Goal: Communication & Community: Share content

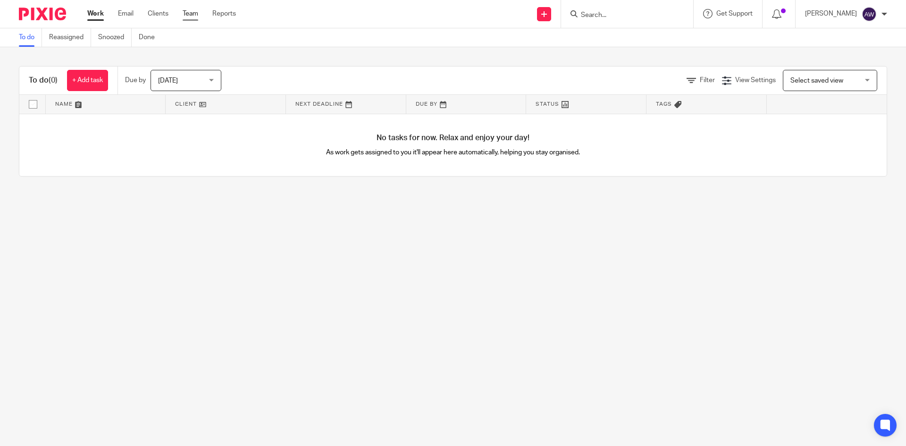
click at [185, 12] on link "Team" at bounding box center [191, 13] width 16 height 9
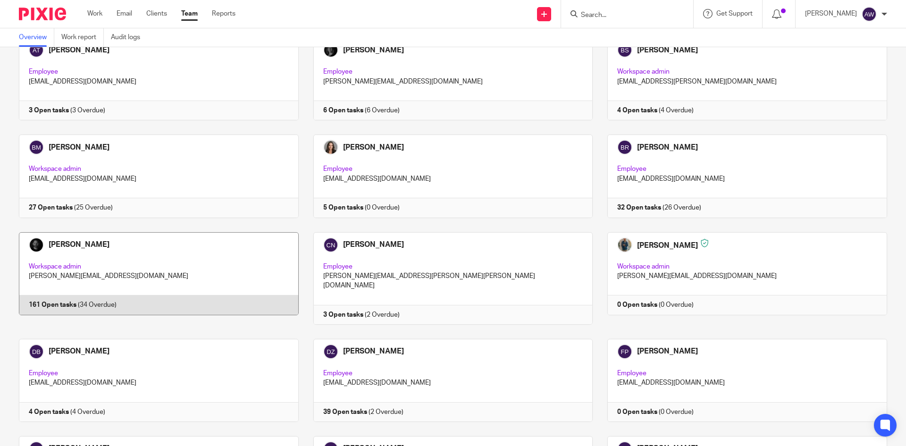
scroll to position [378, 0]
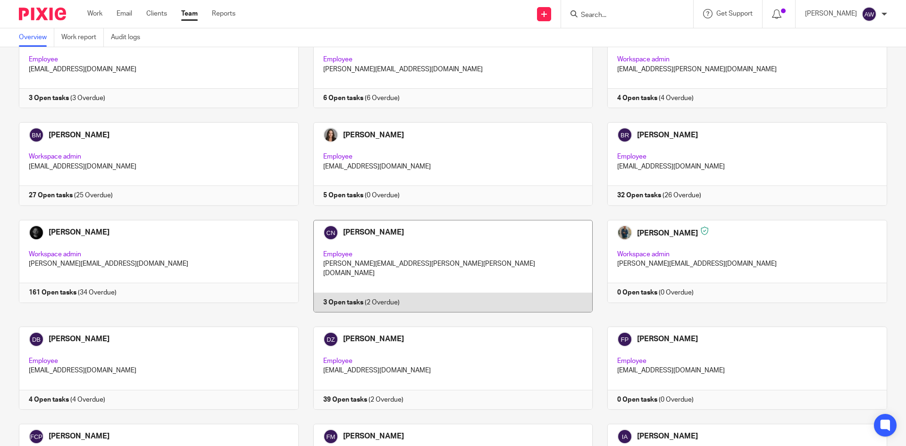
click at [377, 241] on link at bounding box center [446, 266] width 295 height 93
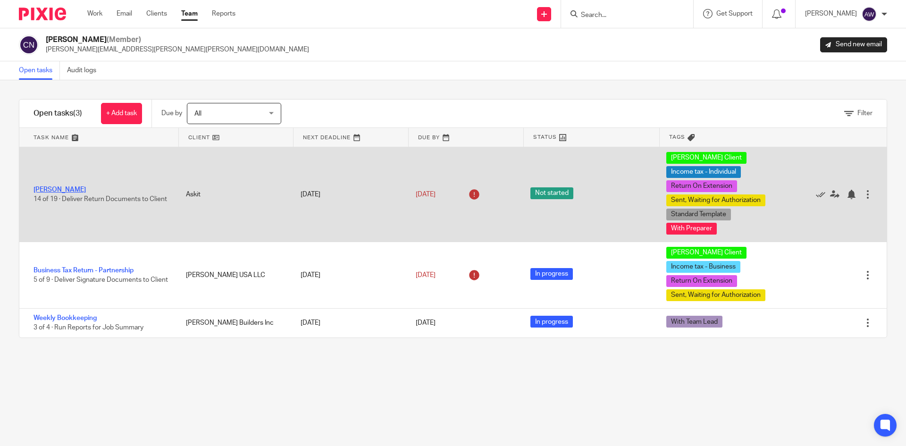
click at [68, 188] on link "[PERSON_NAME]" at bounding box center [60, 189] width 52 height 7
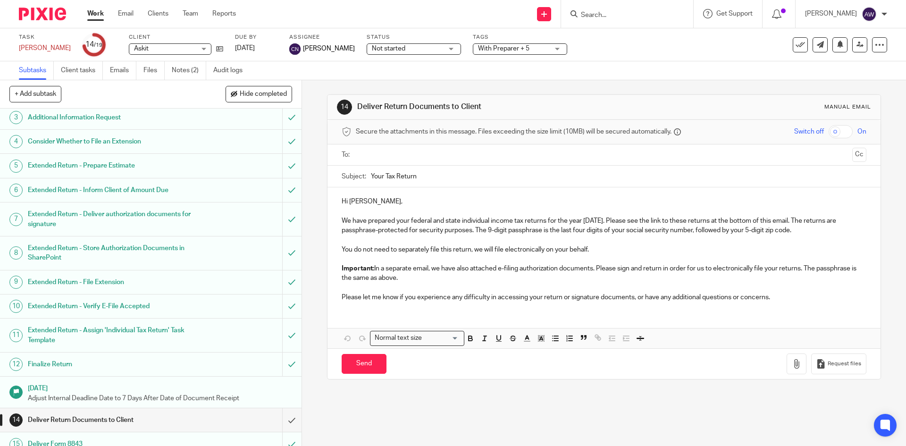
scroll to position [142, 0]
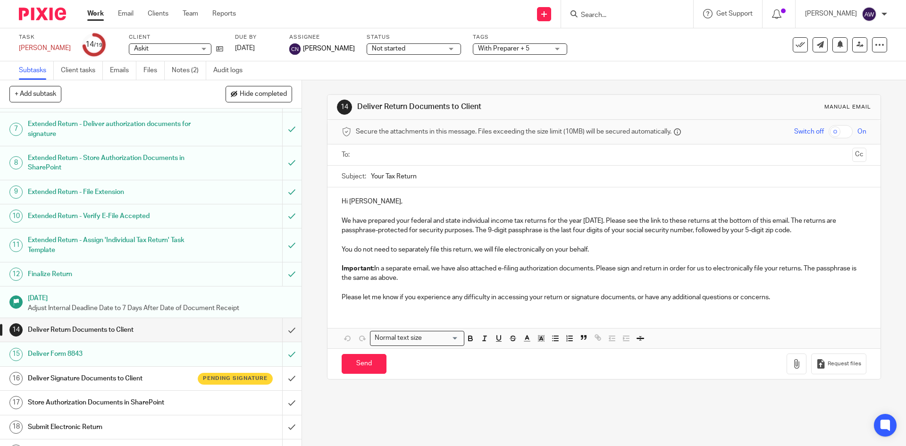
click at [248, 331] on div "Deliver Return Documents to Client" at bounding box center [150, 330] width 245 height 14
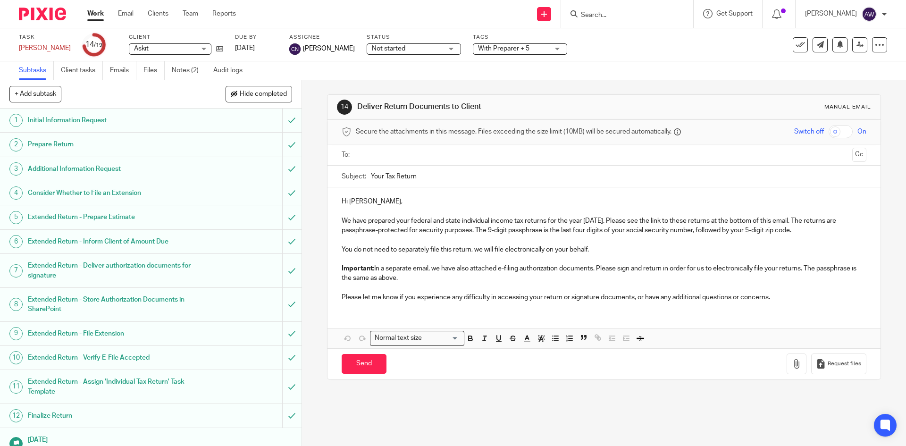
click at [405, 141] on div "Secure the attachments in this message. Files exceeding the size limit (10MB) w…" at bounding box center [604, 132] width 553 height 25
click at [390, 150] on input "text" at bounding box center [603, 155] width 489 height 11
click at [414, 162] on input "text" at bounding box center [625, 156] width 448 height 18
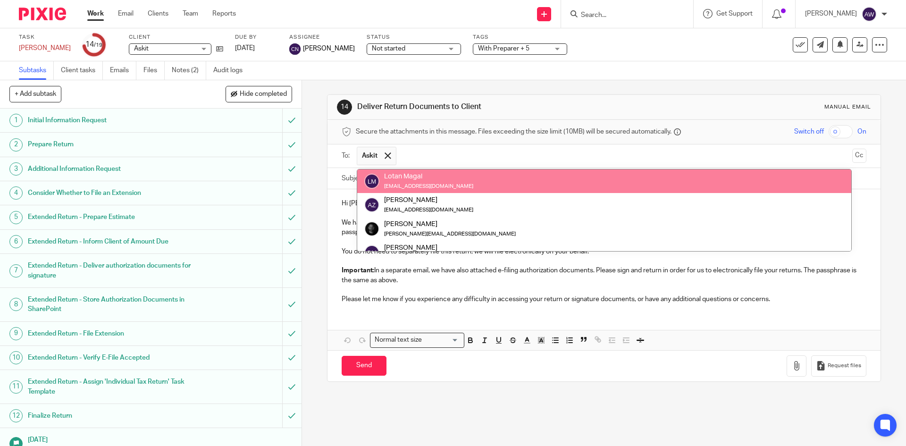
click at [414, 162] on input "text" at bounding box center [625, 156] width 448 height 18
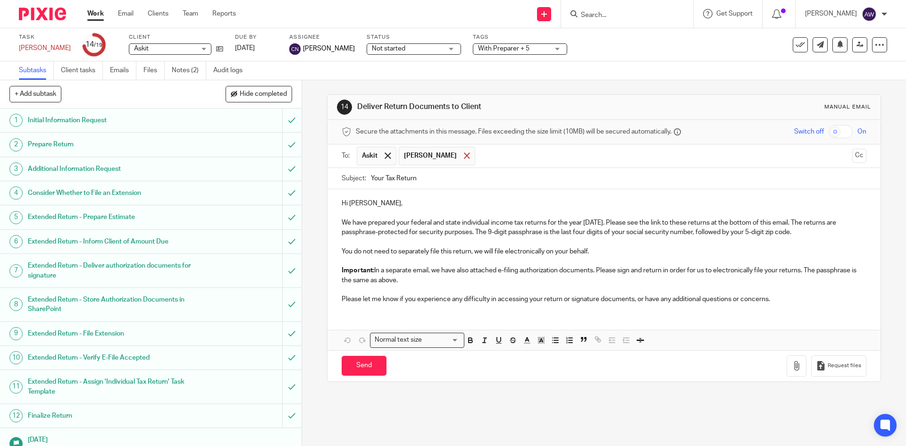
click at [464, 153] on span at bounding box center [467, 155] width 6 height 6
click at [422, 160] on input "text" at bounding box center [625, 156] width 448 height 18
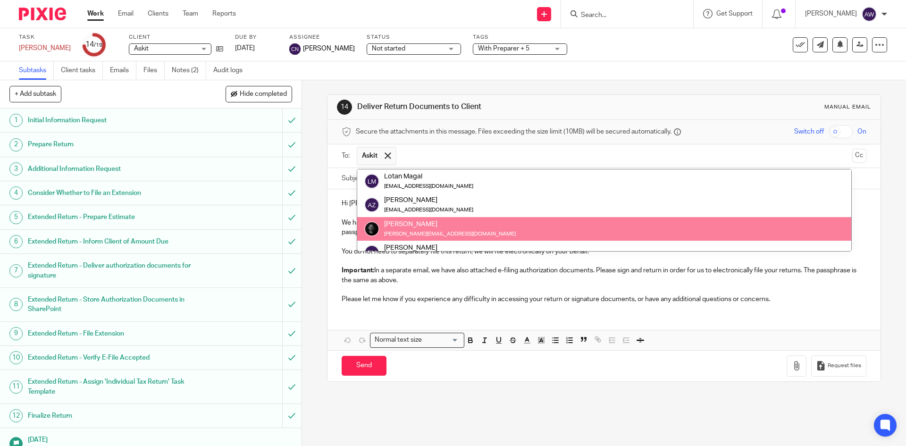
paste input "a.meshoulam@gmail.com"
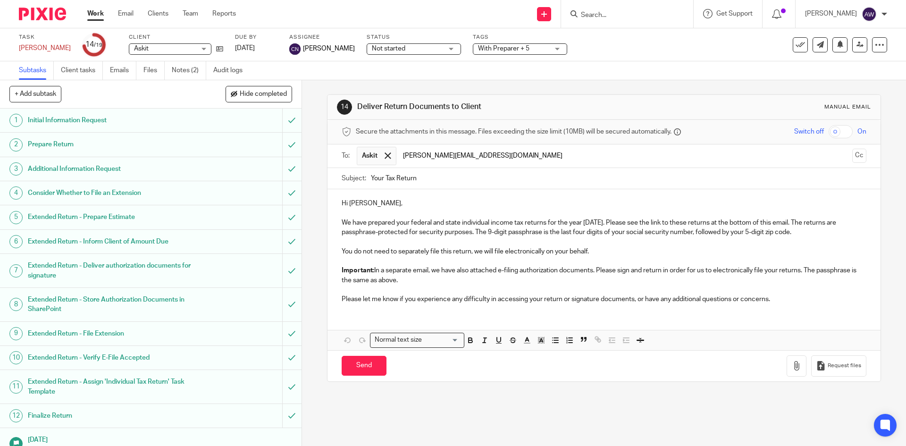
type input "a.meshoulam@gmail.com"
click at [429, 310] on div "Hi Alexander, We have prepared your federal and state individual income tax ret…" at bounding box center [604, 250] width 553 height 122
click at [0, 446] on nordpass-portal at bounding box center [0, 446] width 0 height 0
click at [829, 135] on input "checkbox" at bounding box center [841, 131] width 24 height 13
checkbox input "true"
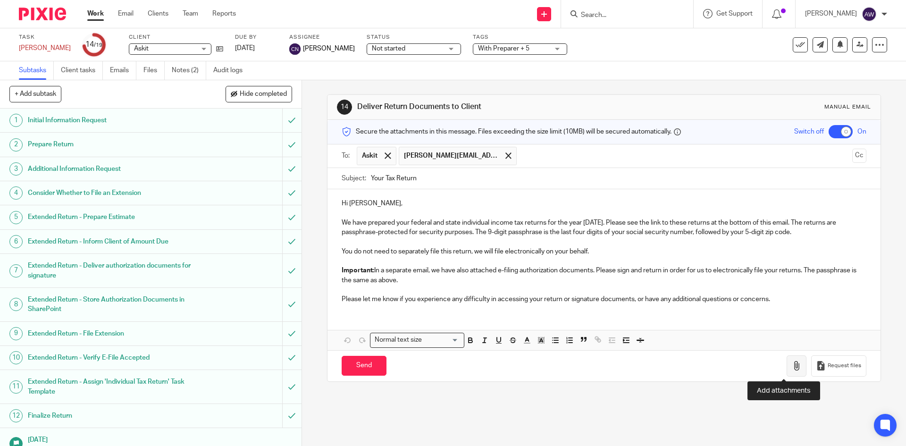
click at [792, 364] on icon "button" at bounding box center [796, 365] width 9 height 9
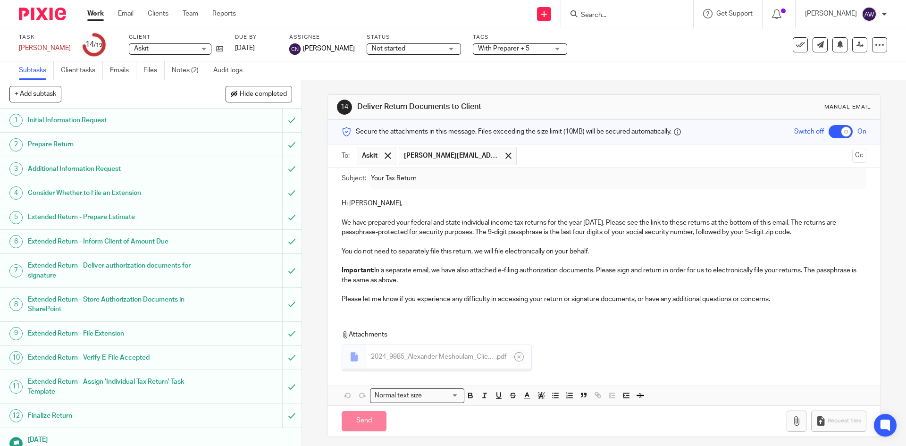
click at [442, 311] on div "Hi Alexander, We have prepared your federal and state individual income tax ret…" at bounding box center [604, 250] width 553 height 122
click at [784, 310] on div "Hi Alexander, We have prepared your federal and state individual income tax ret…" at bounding box center [604, 250] width 553 height 122
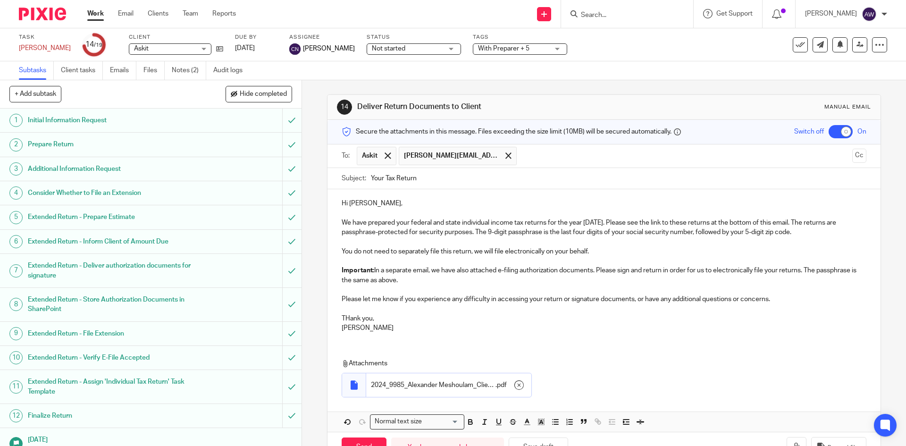
drag, startPoint x: 343, startPoint y: 321, endPoint x: 348, endPoint y: 317, distance: 7.1
click at [343, 321] on p "THank you," at bounding box center [604, 318] width 524 height 9
click at [349, 315] on p "THank you," at bounding box center [604, 318] width 524 height 9
click at [387, 332] on p "Alexis" at bounding box center [604, 327] width 524 height 9
click at [363, 222] on p "We have prepared your federal and state individual income tax returns for the y…" at bounding box center [604, 227] width 524 height 19
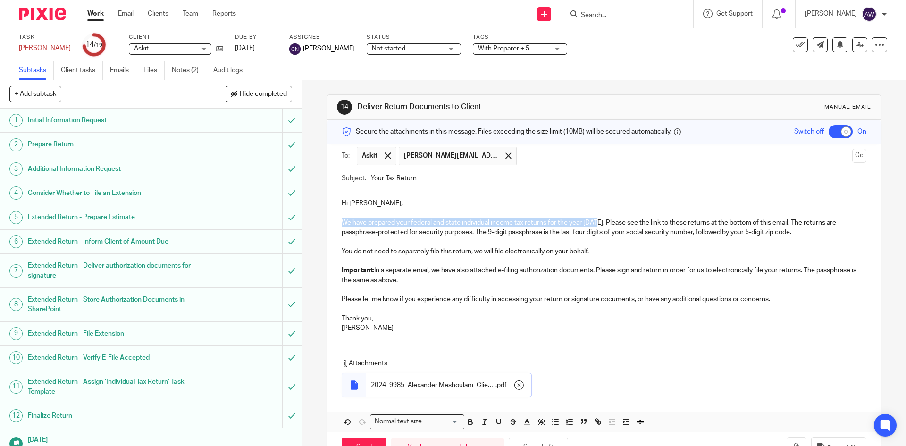
drag, startPoint x: 339, startPoint y: 220, endPoint x: 598, endPoint y: 220, distance: 259.2
click at [598, 220] on p "We have prepared your federal and state individual income tax returns for the y…" at bounding box center [604, 227] width 524 height 19
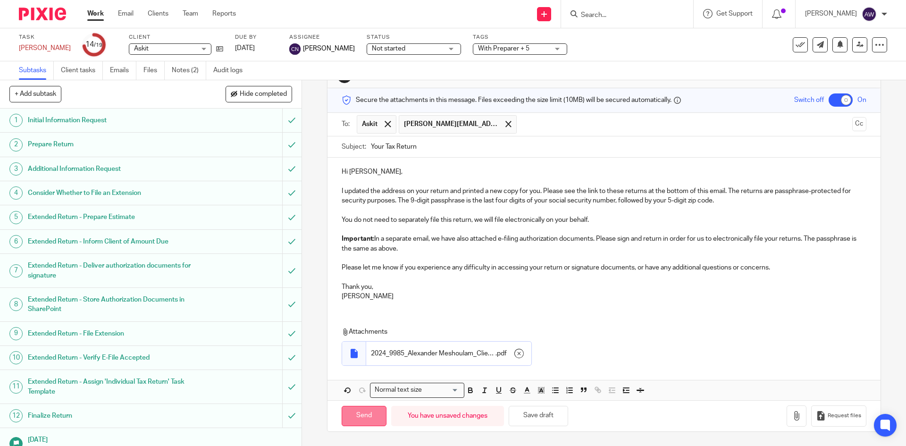
click at [369, 414] on input "Send" at bounding box center [364, 416] width 45 height 20
checkbox input "false"
type input "Sent"
click at [98, 10] on link "Work" at bounding box center [95, 13] width 17 height 9
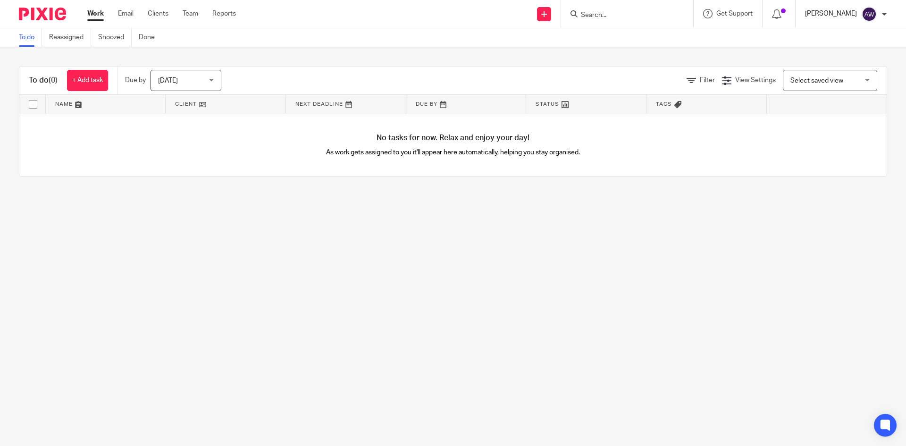
click at [847, 16] on p "[PERSON_NAME]" at bounding box center [831, 13] width 52 height 9
click at [841, 62] on span "Logout" at bounding box center [843, 65] width 21 height 7
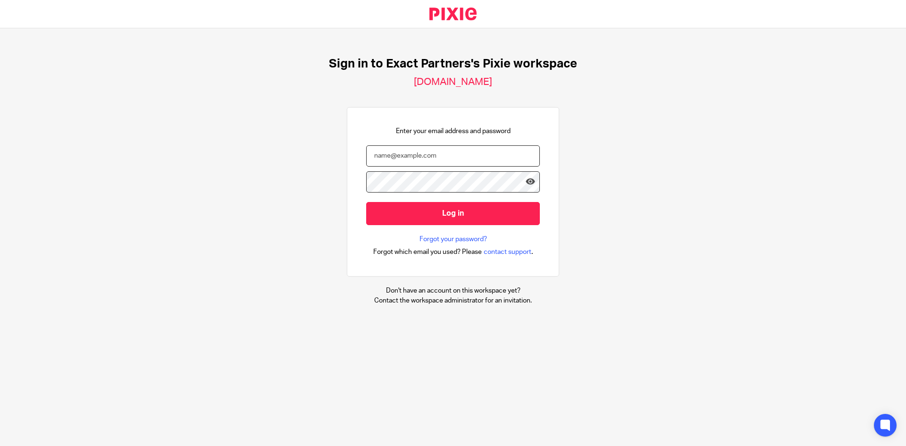
click at [405, 150] on input "email" at bounding box center [453, 155] width 174 height 21
type input "[EMAIL_ADDRESS][DOMAIN_NAME]"
click at [366, 202] on input "Log in" at bounding box center [453, 213] width 174 height 23
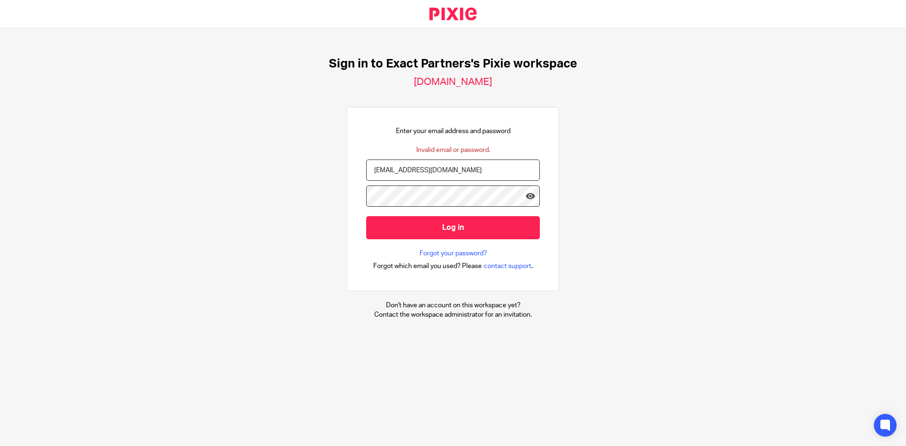
click at [366, 216] on input "Log in" at bounding box center [453, 227] width 174 height 23
